Goal: Information Seeking & Learning: Understand process/instructions

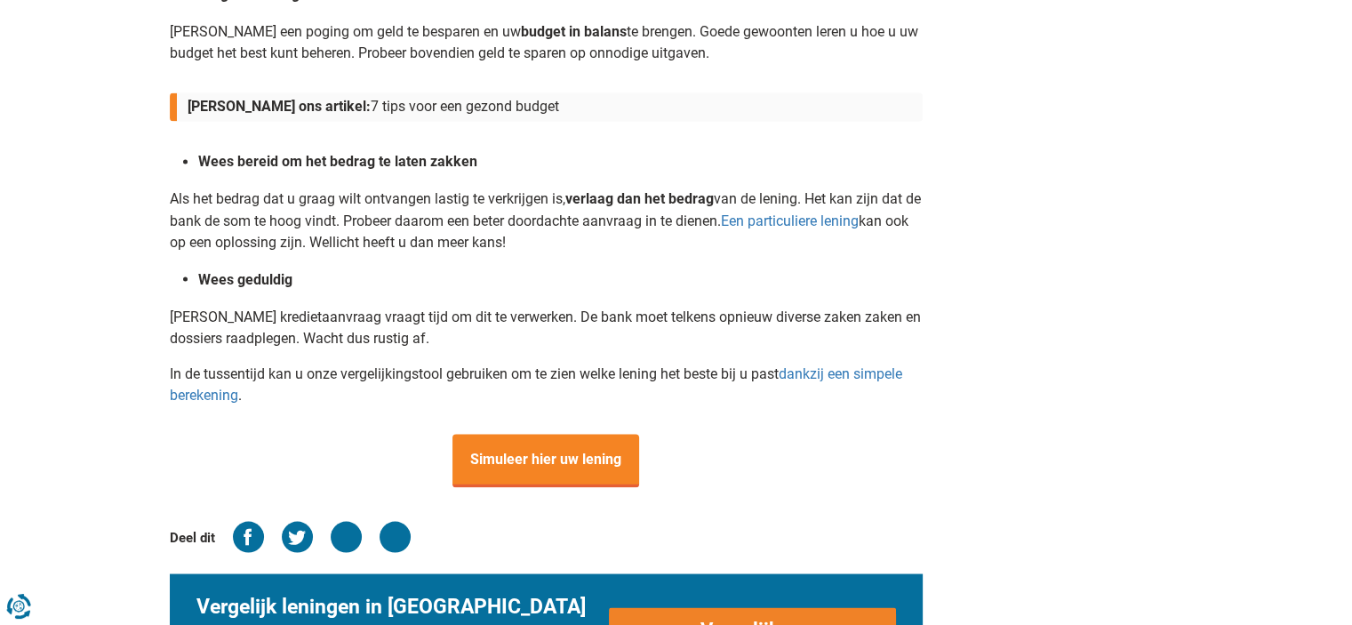
scroll to position [3128, 0]
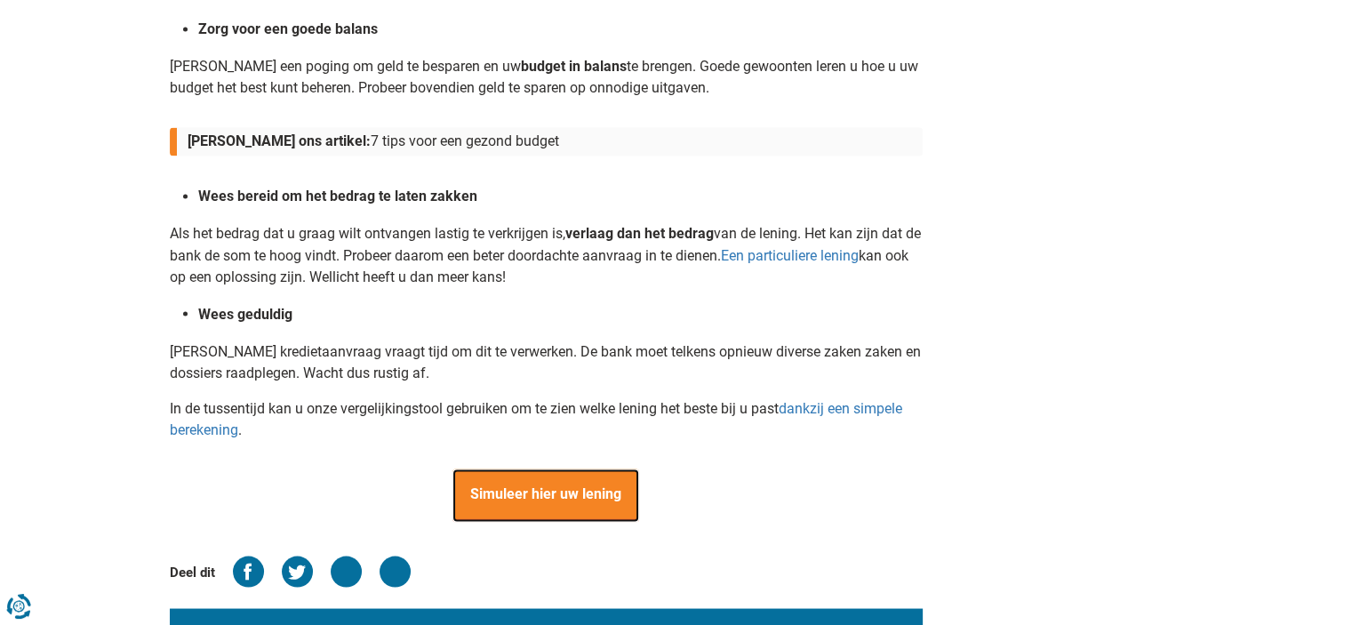
click at [496, 495] on span "Simuleer hier uw lening" at bounding box center [545, 494] width 187 height 53
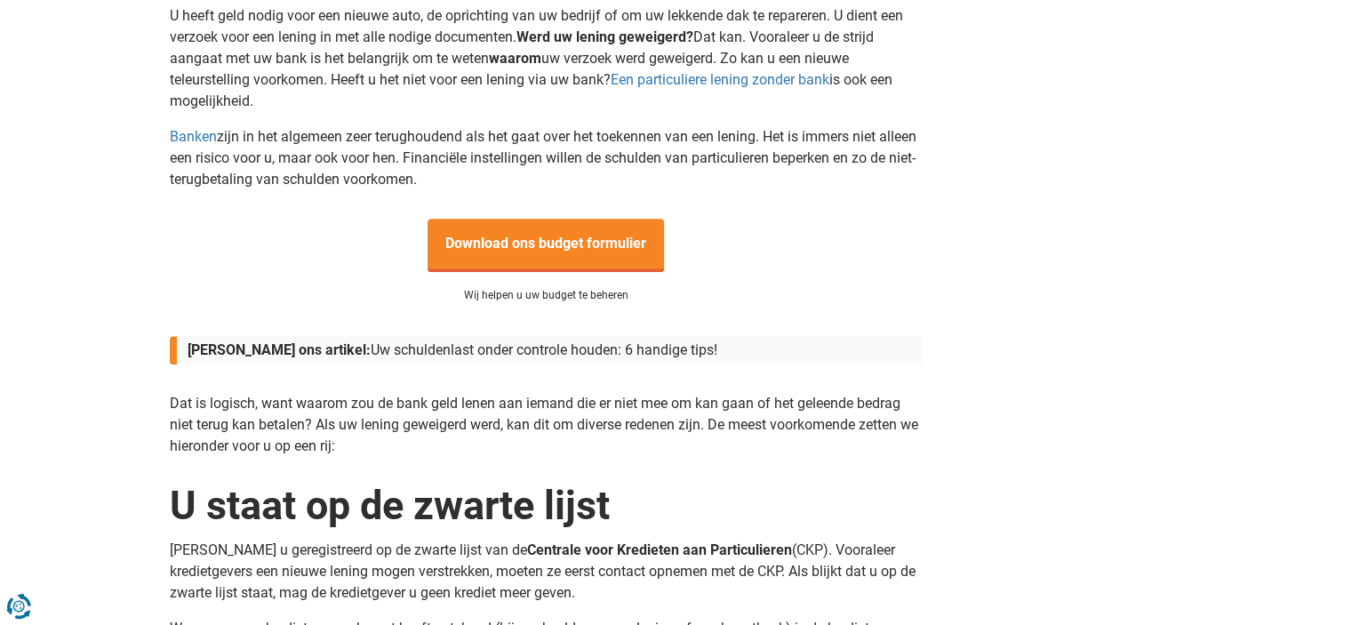
scroll to position [604, 0]
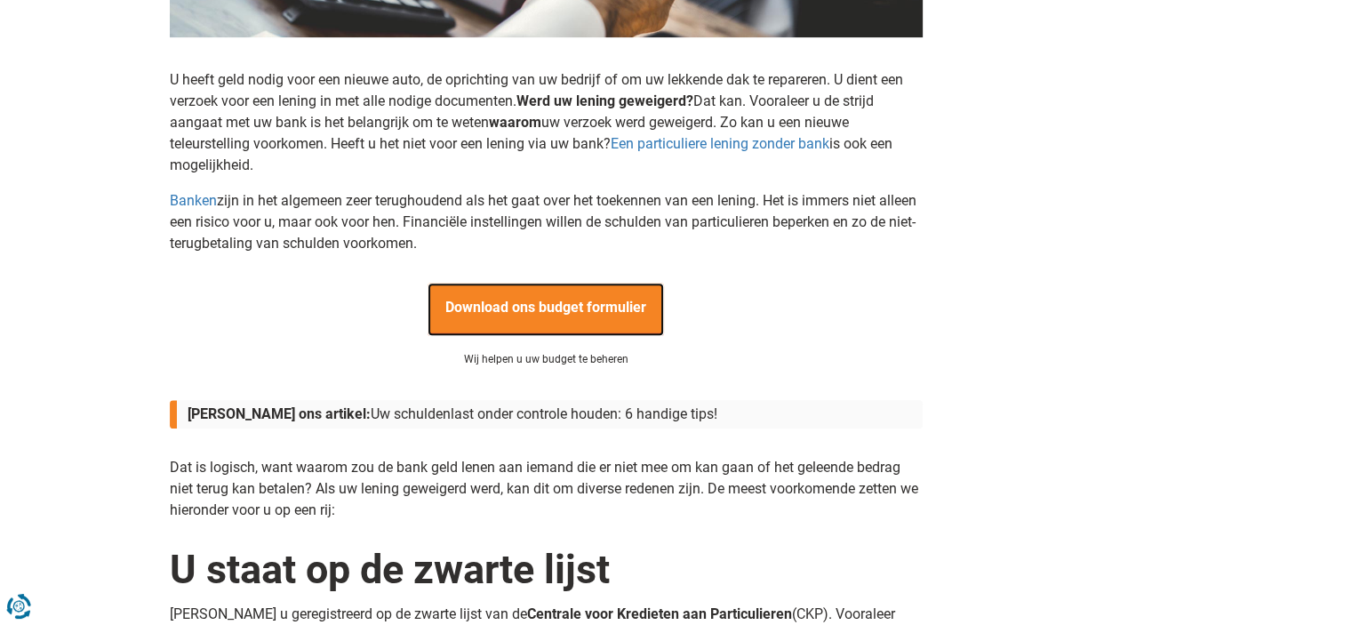
click at [527, 298] on span "Download ons budget formulier" at bounding box center [545, 309] width 236 height 53
click at [528, 299] on span "Download ons budget formulier" at bounding box center [545, 309] width 236 height 53
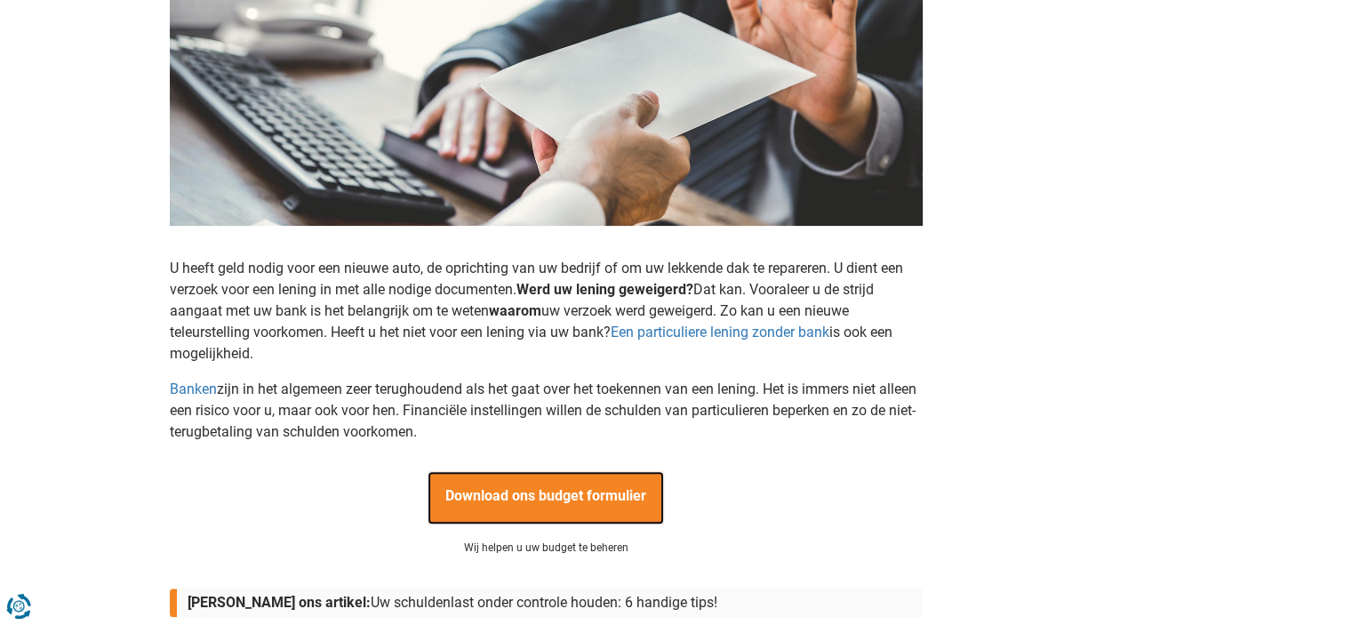
scroll to position [213, 0]
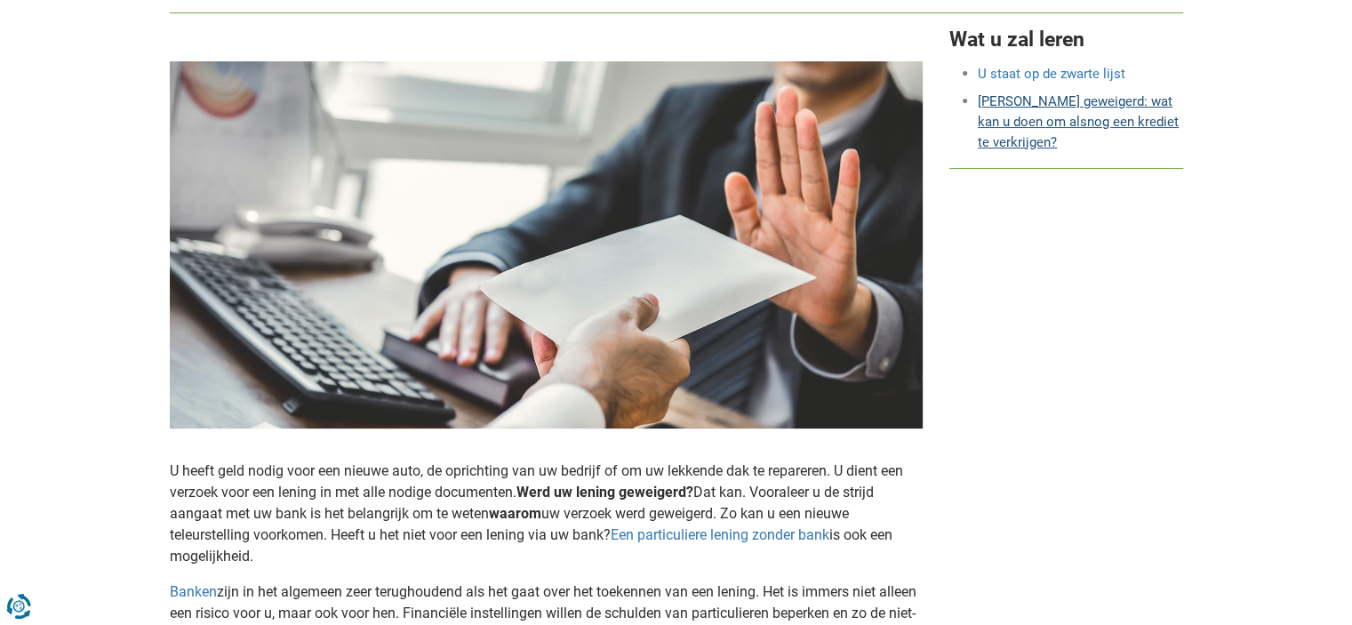
click at [1052, 116] on link "[PERSON_NAME] geweigerd: wat kan u doen om alsnog een krediet te verkrijgen?" at bounding box center [1078, 121] width 201 height 57
click at [1029, 122] on link "[PERSON_NAME] geweigerd: wat kan u doen om alsnog een krediet te verkrijgen?" at bounding box center [1078, 121] width 201 height 57
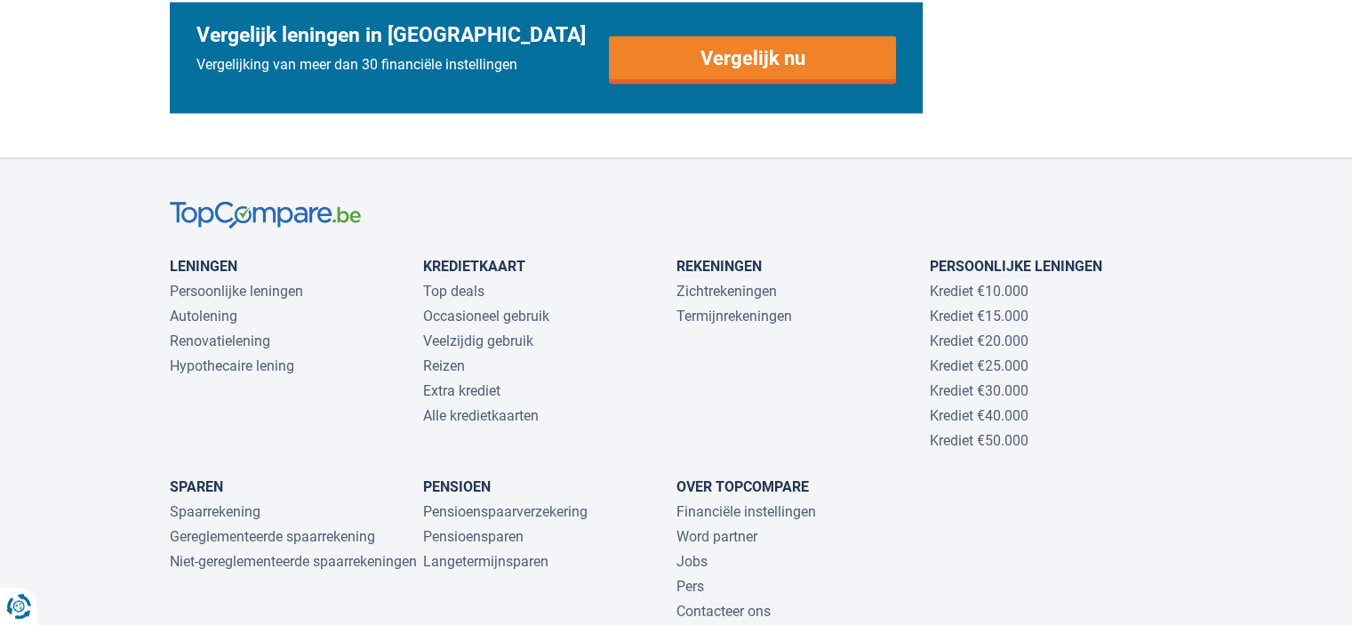
scroll to position [3733, 0]
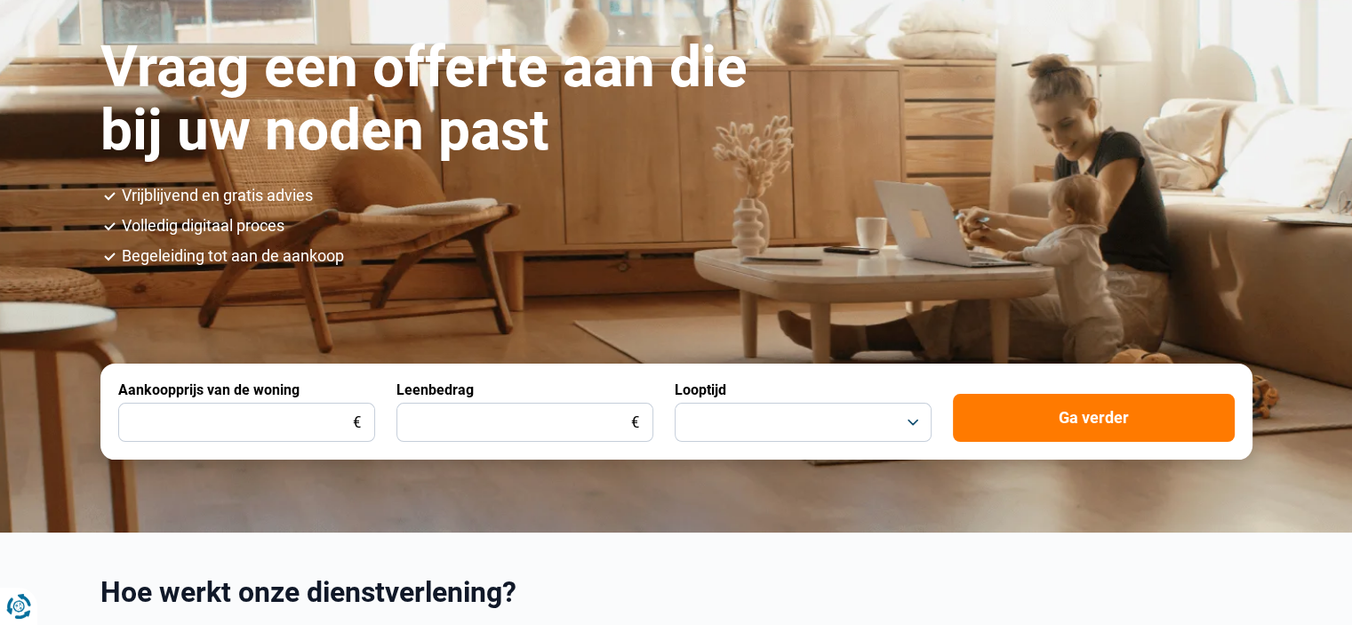
scroll to position [355, 0]
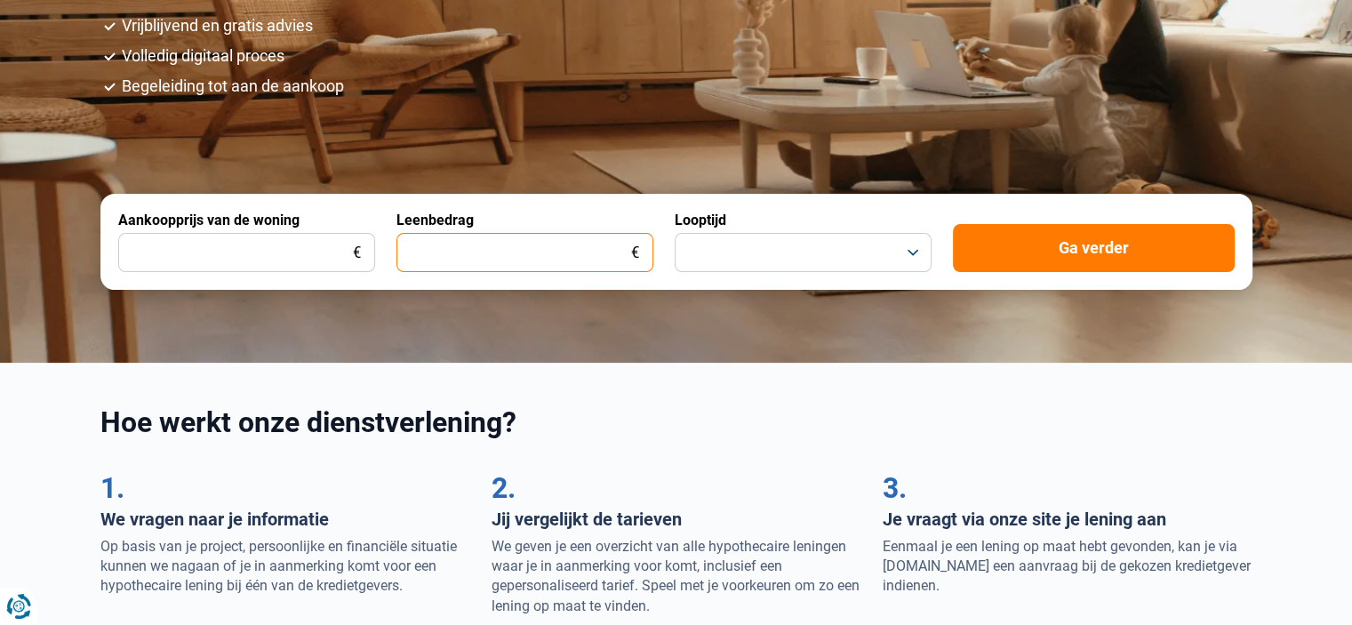
click at [480, 253] on input "Leenbedrag" at bounding box center [524, 252] width 257 height 39
type input "4.000"
click at [817, 251] on button "button" at bounding box center [803, 252] width 257 height 39
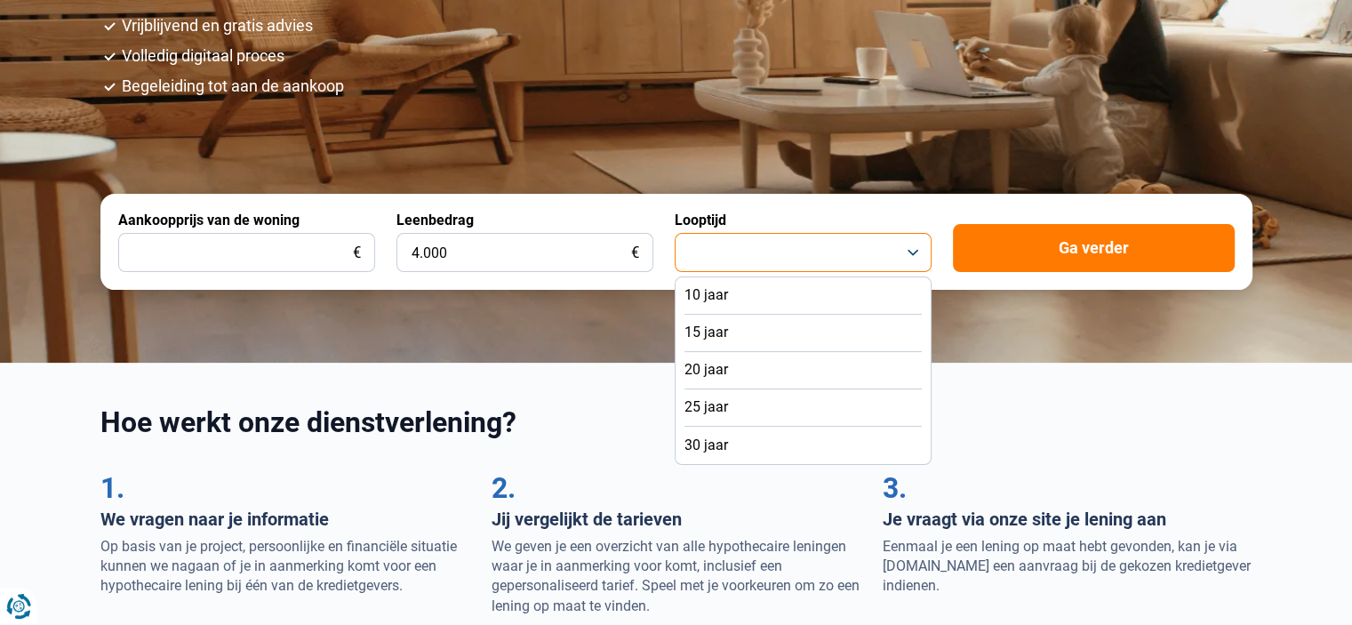
click at [747, 255] on button "button" at bounding box center [803, 252] width 257 height 39
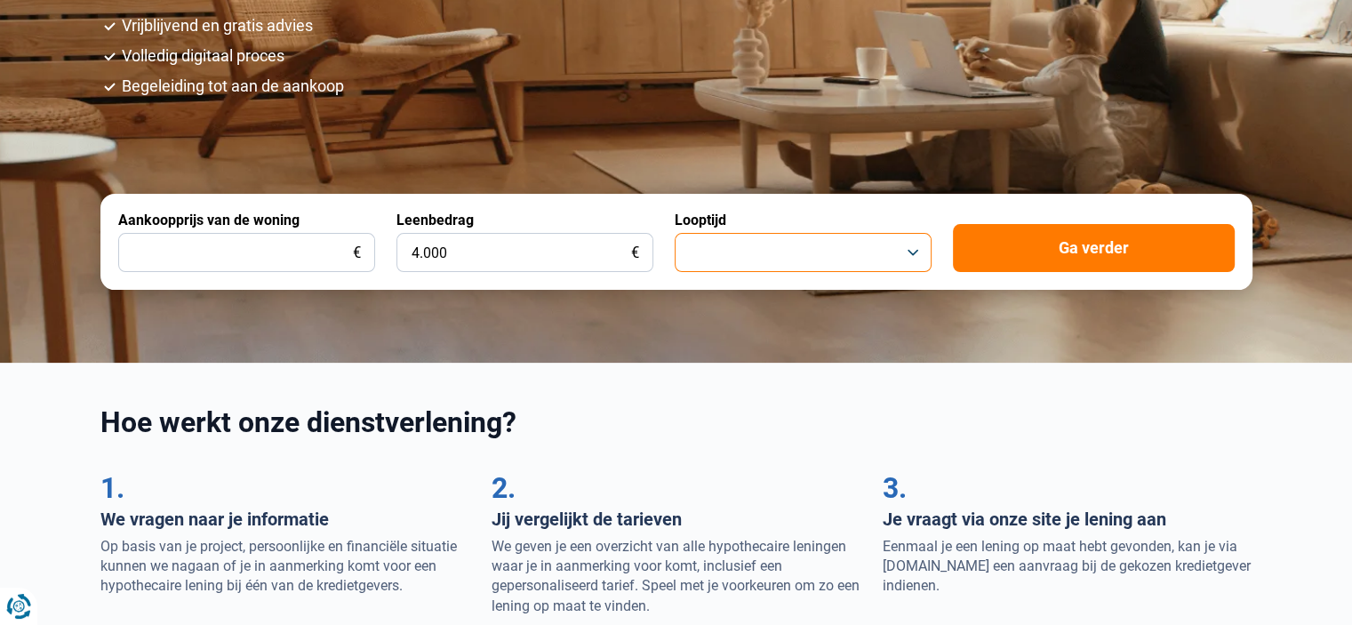
click at [747, 255] on button "button" at bounding box center [803, 252] width 257 height 39
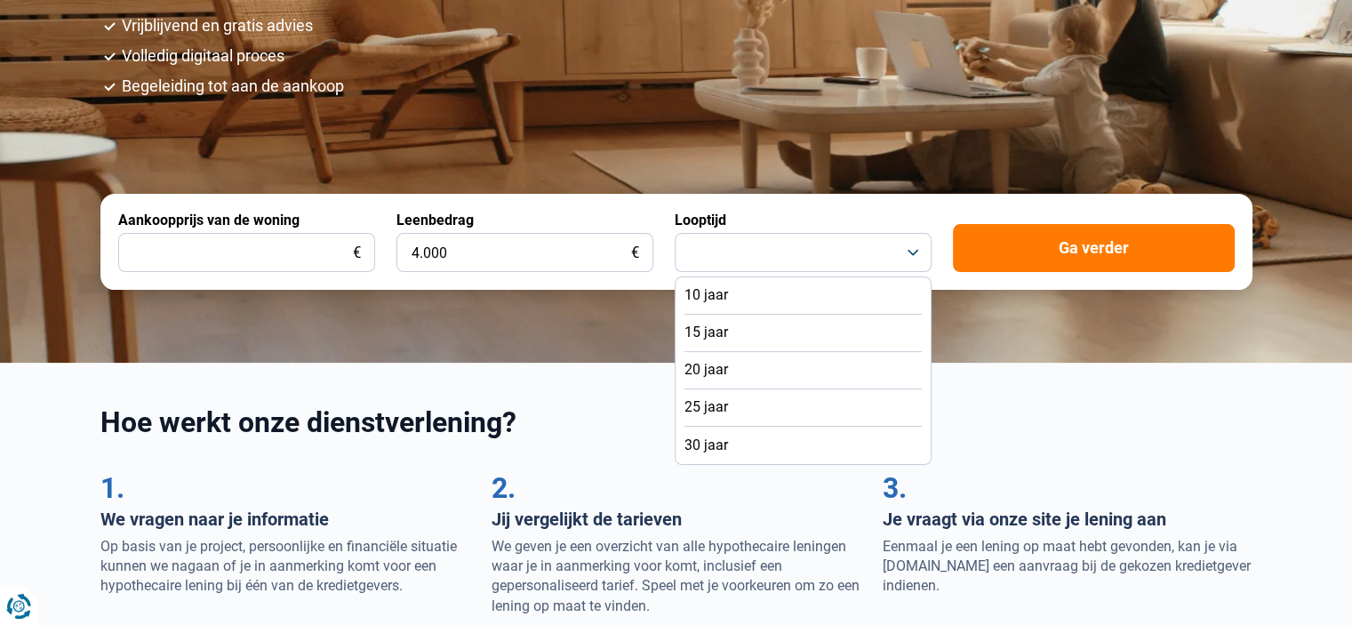
click at [747, 288] on li "10 jaar" at bounding box center [802, 295] width 237 height 37
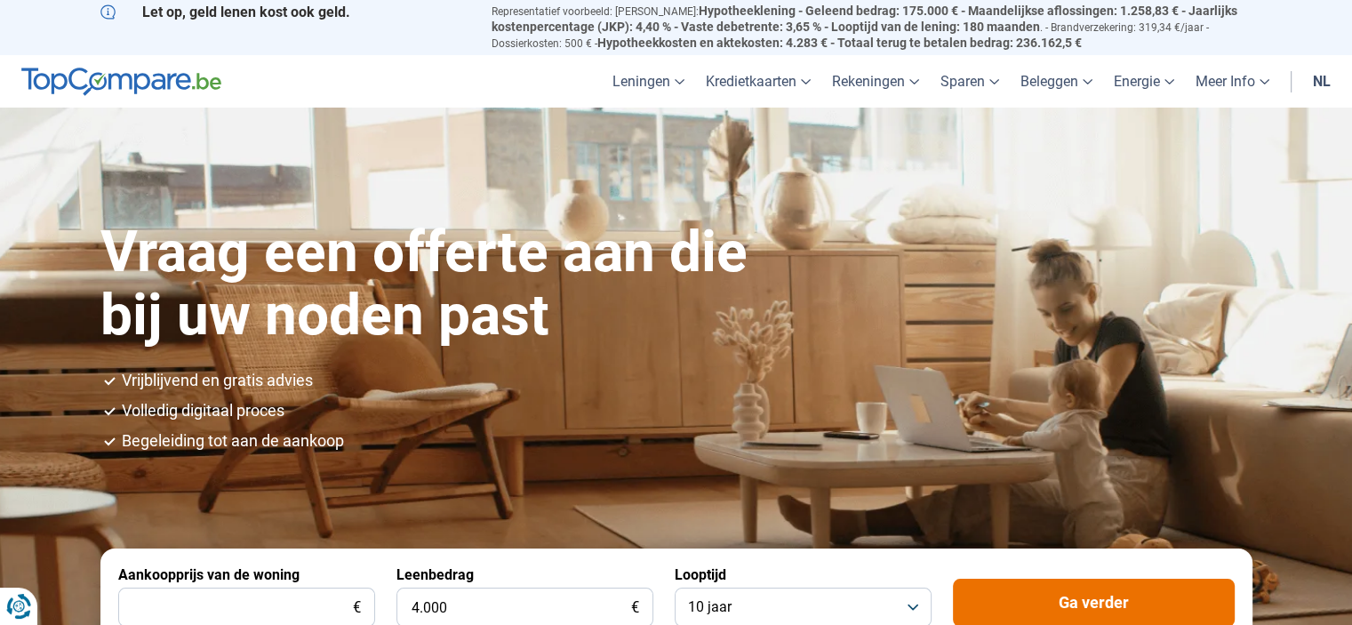
scroll to position [0, 0]
